Goal: Task Accomplishment & Management: Complete application form

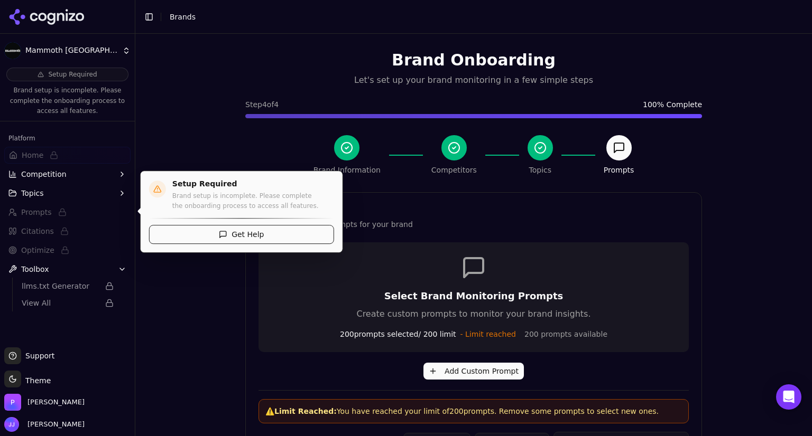
scroll to position [450, 0]
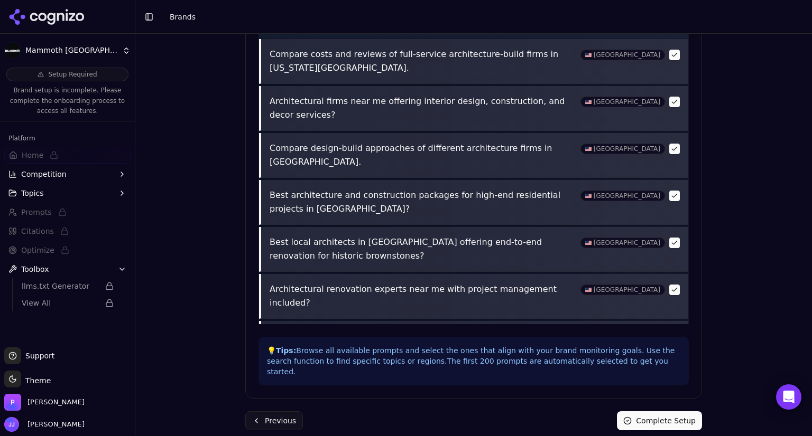
click at [45, 176] on span "Competition" at bounding box center [43, 174] width 45 height 11
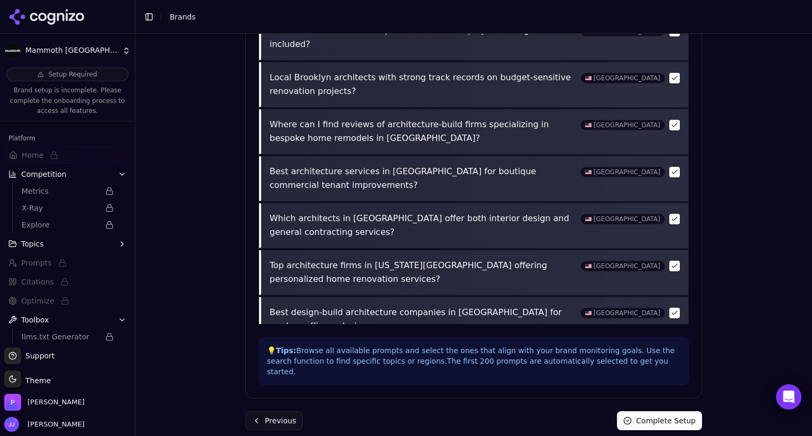
click at [744, 183] on div "Brand Onboarding Let's set up your brand monitoring in a few simple steps Step …" at bounding box center [473, 235] width 676 height 403
click at [277, 414] on button "Previous" at bounding box center [274, 421] width 58 height 19
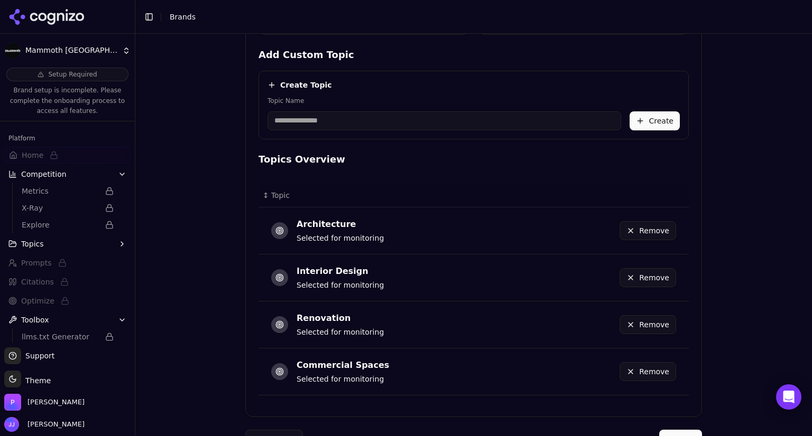
scroll to position [478, 0]
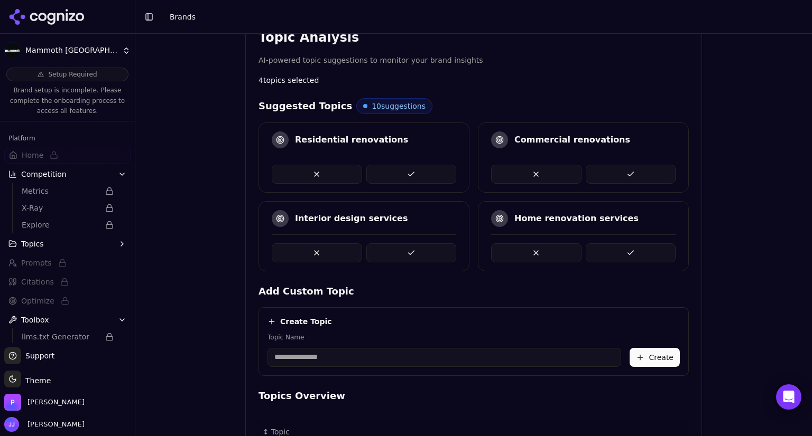
scroll to position [228, 0]
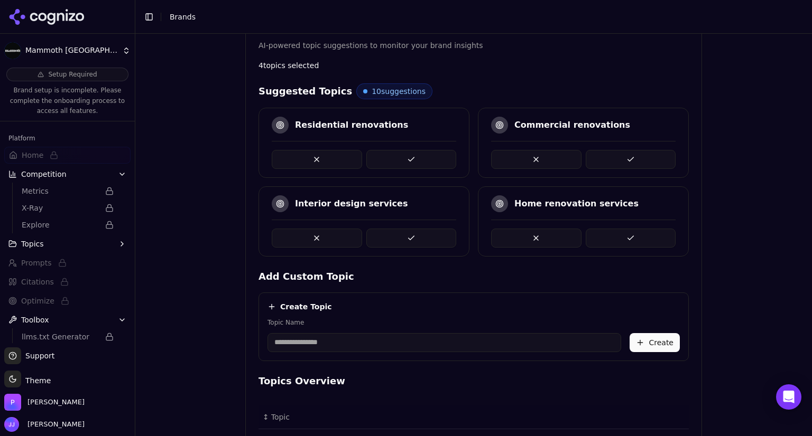
click at [624, 154] on button at bounding box center [630, 159] width 90 height 19
click at [624, 237] on button at bounding box center [630, 238] width 90 height 19
click at [629, 237] on button at bounding box center [630, 238] width 90 height 19
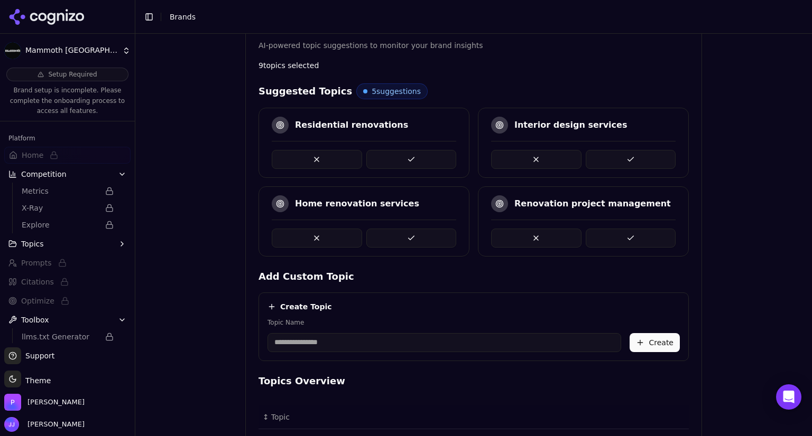
click at [623, 156] on button at bounding box center [630, 159] width 90 height 19
click at [612, 235] on button at bounding box center [630, 238] width 90 height 19
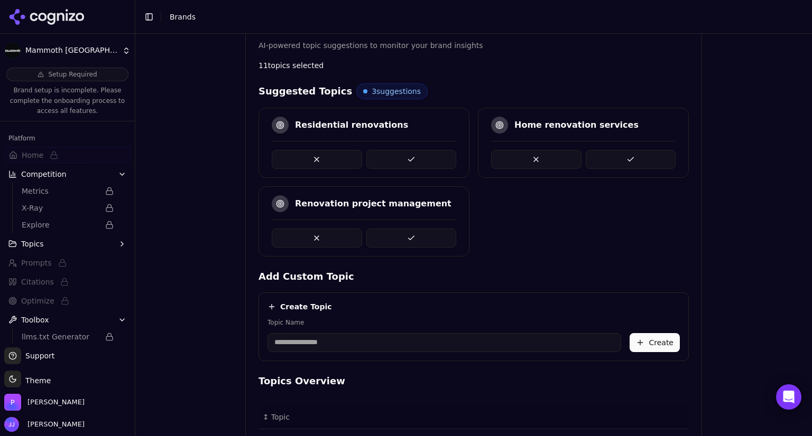
click at [407, 234] on button at bounding box center [411, 238] width 90 height 19
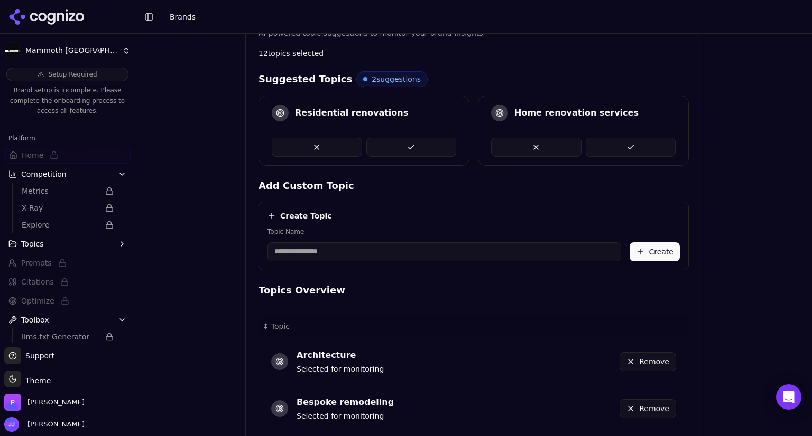
scroll to position [240, 0]
click at [332, 143] on button at bounding box center [317, 147] width 90 height 19
click at [325, 142] on button at bounding box center [317, 147] width 90 height 19
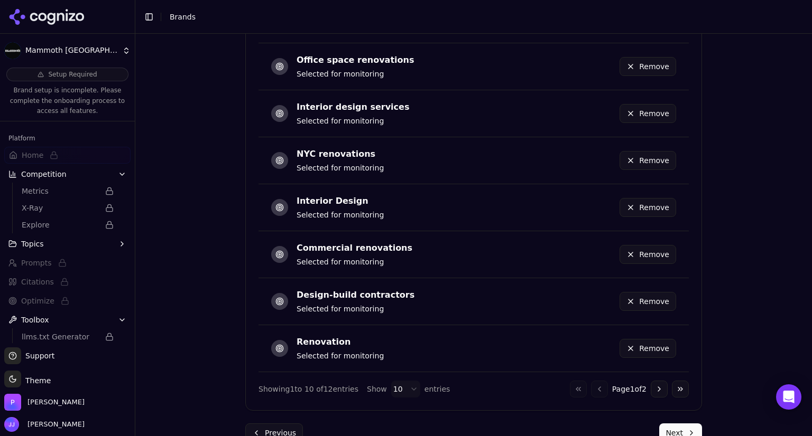
scroll to position [709, 0]
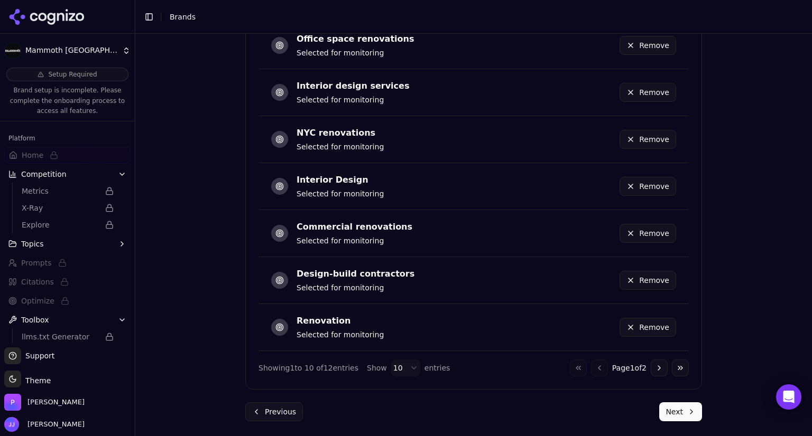
click at [673, 410] on button "Next" at bounding box center [680, 412] width 43 height 19
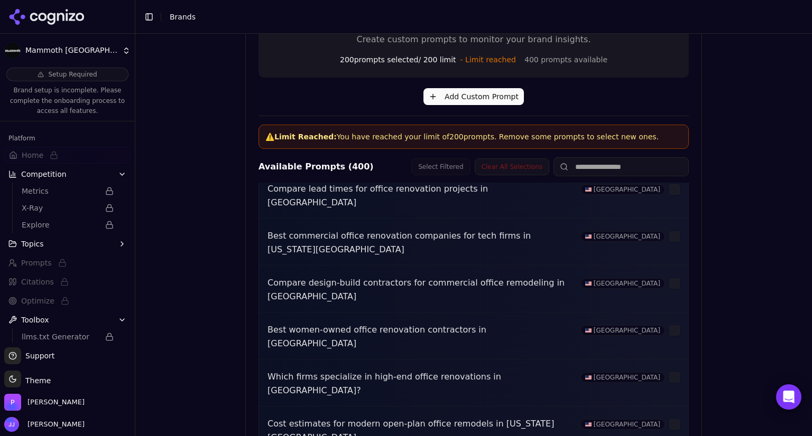
scroll to position [862, 0]
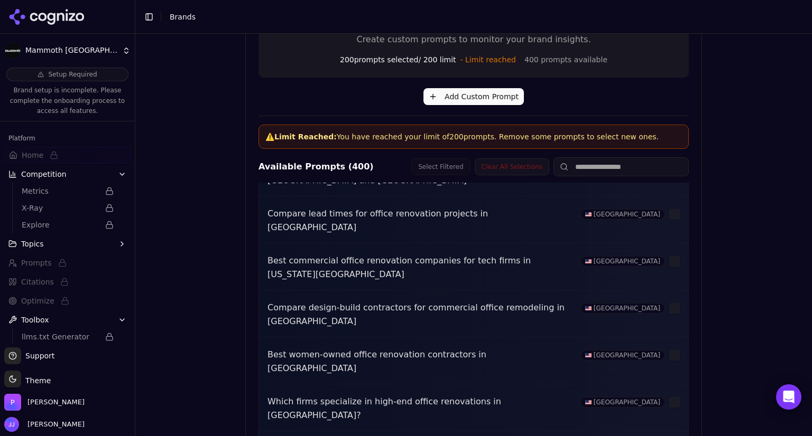
scroll to position [833, 0]
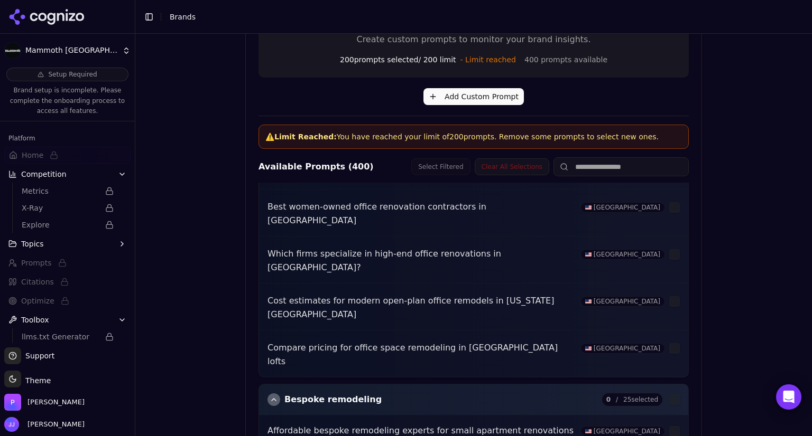
scroll to position [984, 0]
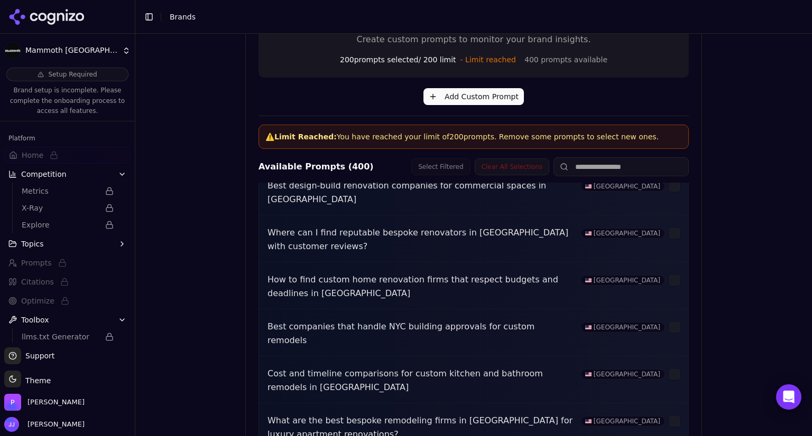
scroll to position [1558, 0]
click at [580, 133] on p "⚠️ Limit Reached: You have reached your limit of 200 prompts. Remove some promp…" at bounding box center [473, 137] width 416 height 11
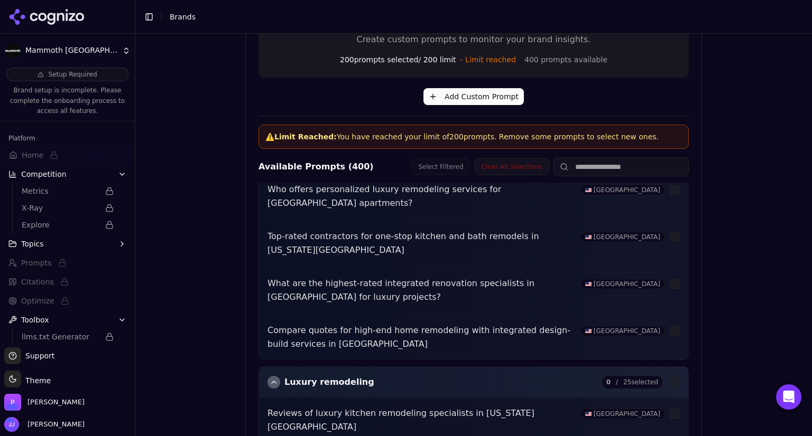
scroll to position [2242, 0]
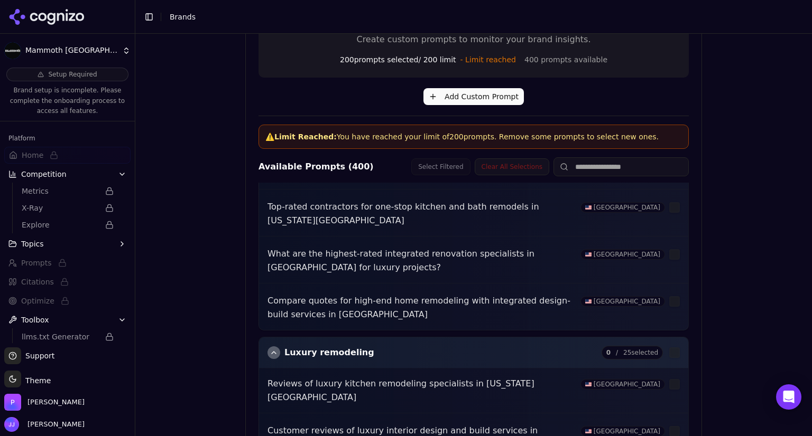
click at [513, 168] on button "Clear All Selections" at bounding box center [512, 167] width 75 height 17
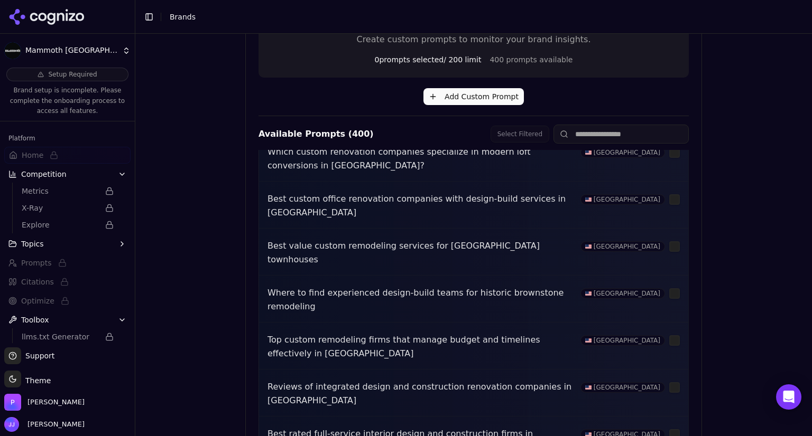
scroll to position [1816, 0]
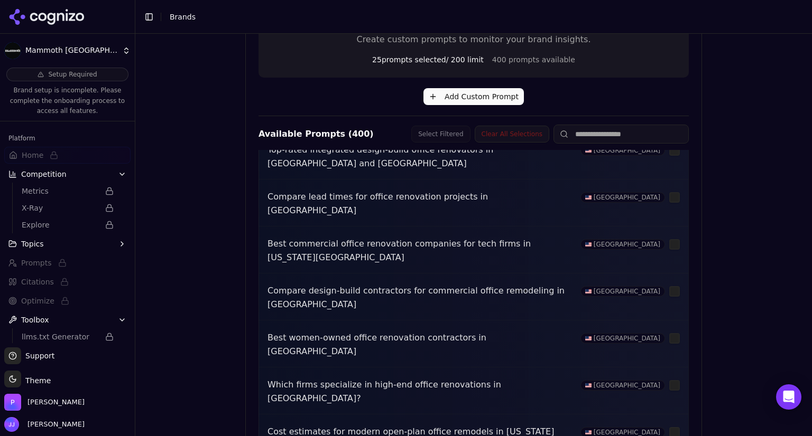
scroll to position [828, 0]
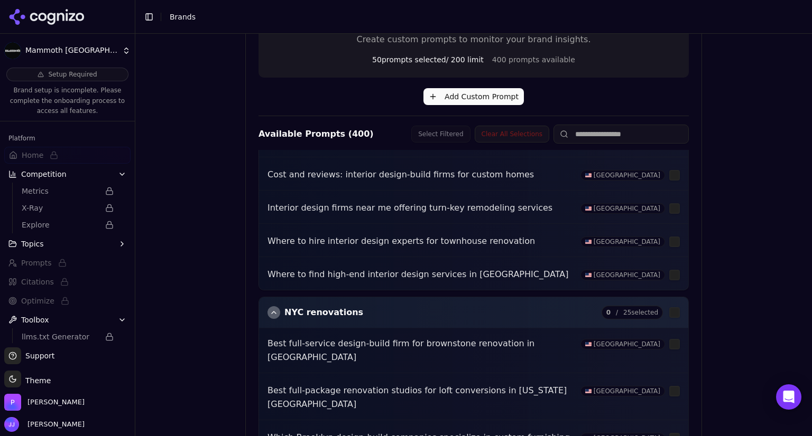
scroll to position [4494, 0]
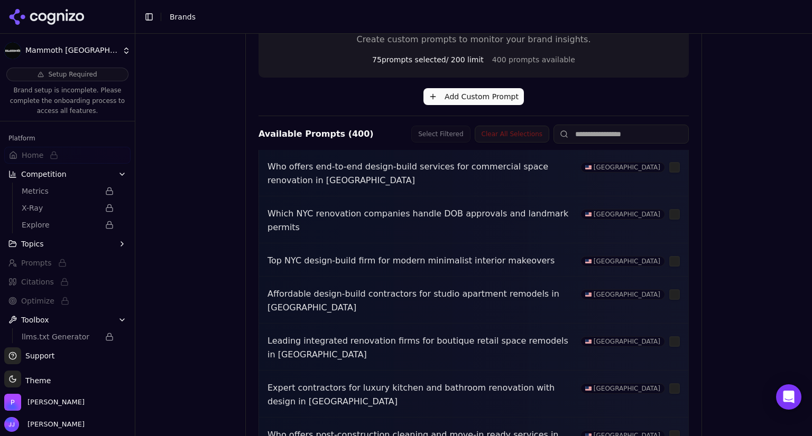
scroll to position [5431, 0]
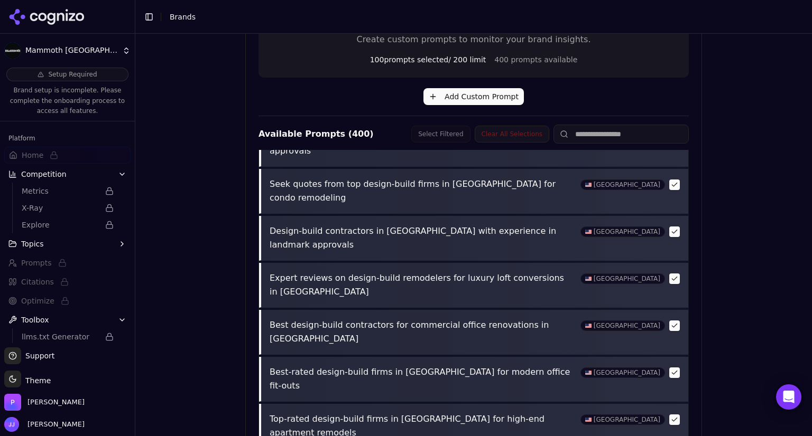
scroll to position [418, 0]
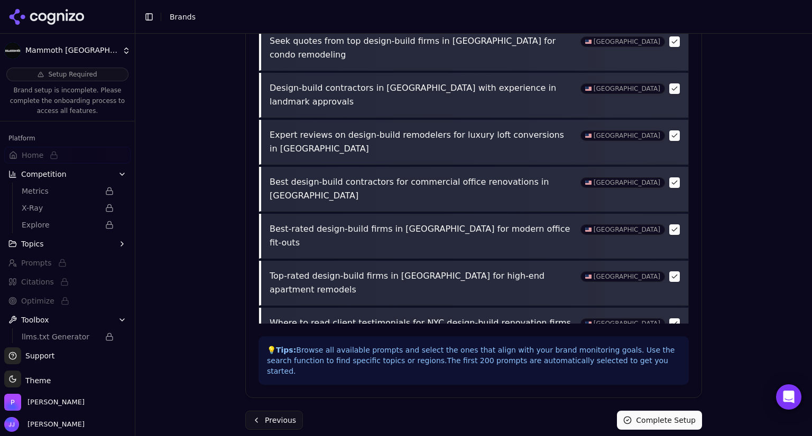
click at [655, 413] on button "Complete Setup" at bounding box center [659, 420] width 85 height 19
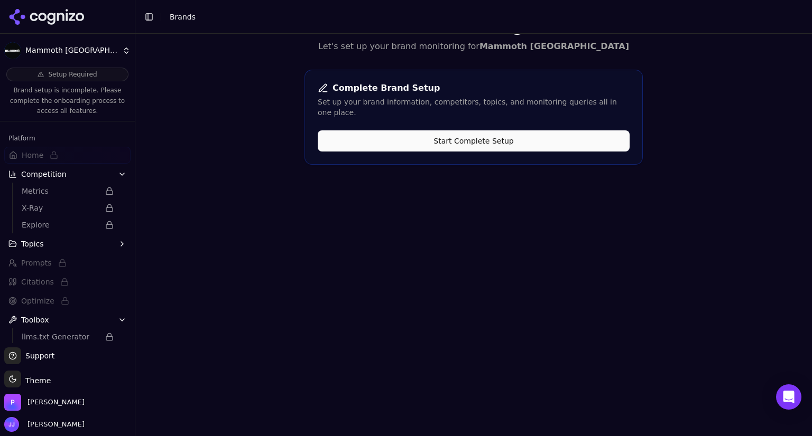
scroll to position [0, 0]
